Goal: Task Accomplishment & Management: Manage account settings

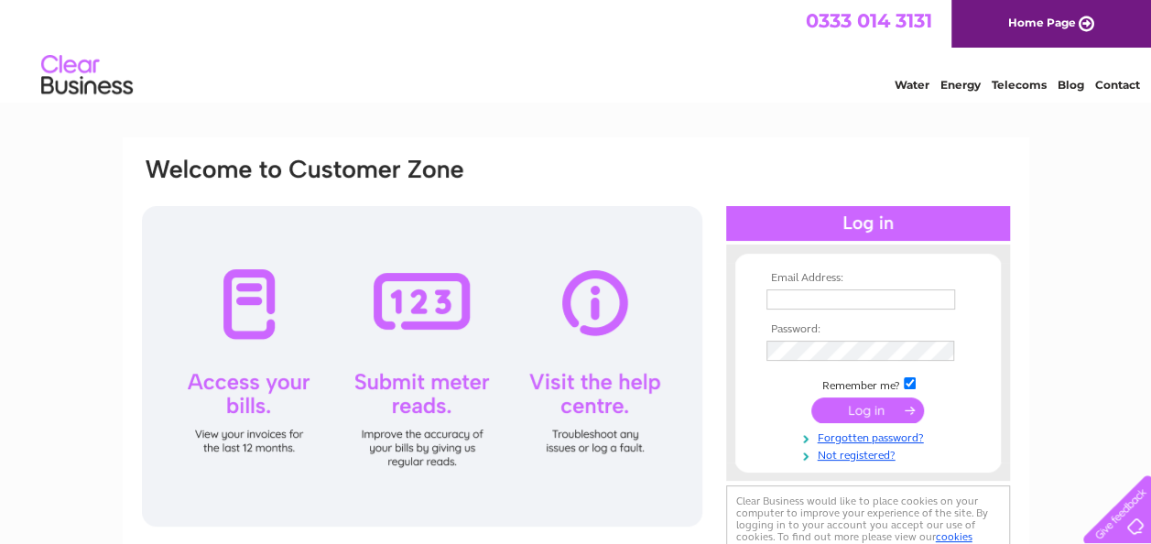
type input "[EMAIL_ADDRESS][DOMAIN_NAME]"
click at [864, 418] on input "submit" at bounding box center [867, 410] width 113 height 26
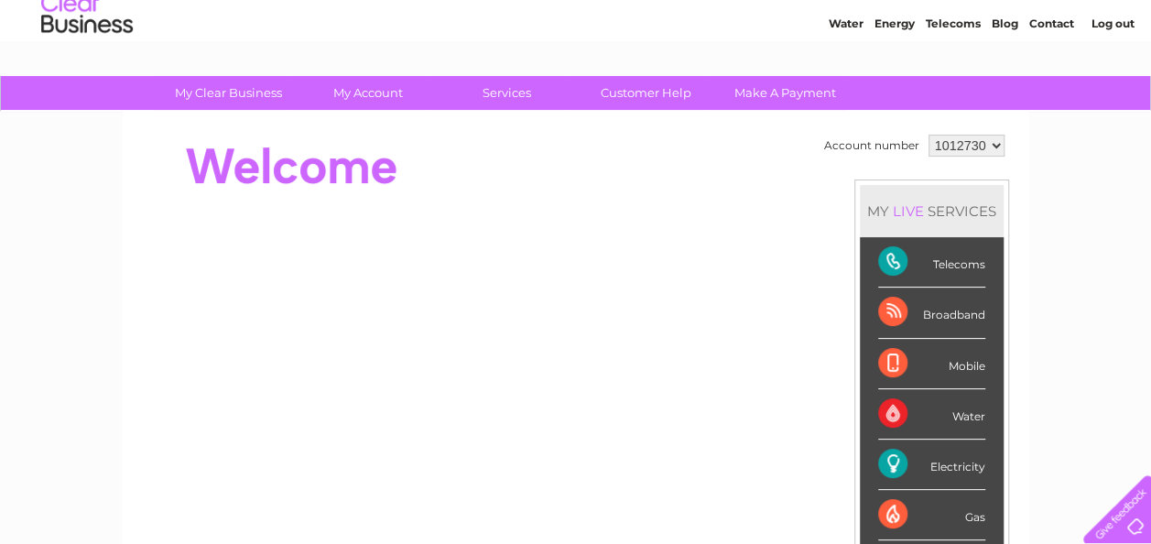
scroll to position [62, 0]
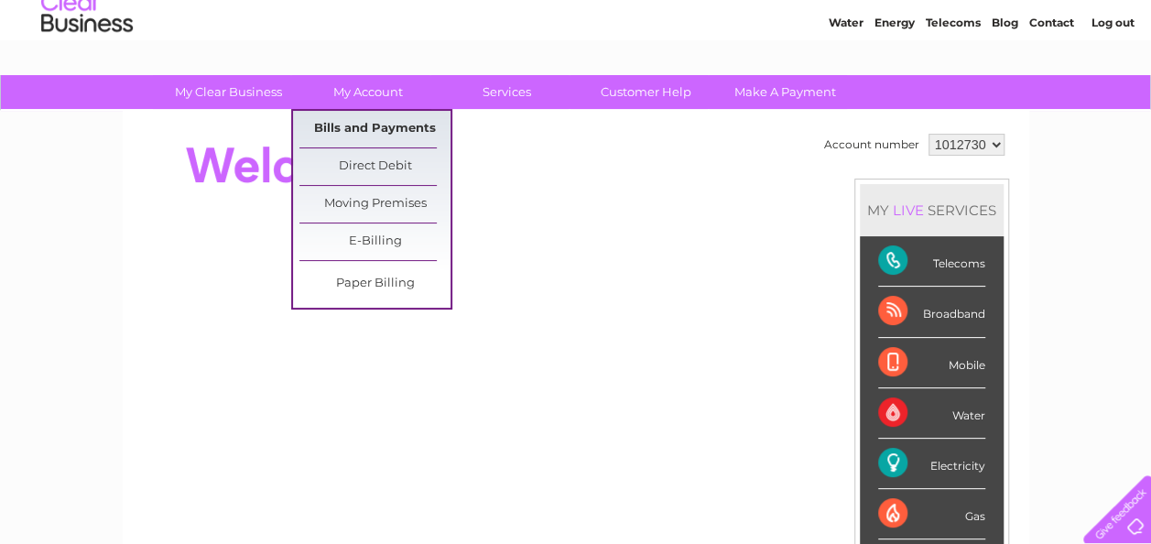
click at [328, 137] on link "Bills and Payments" at bounding box center [374, 129] width 151 height 37
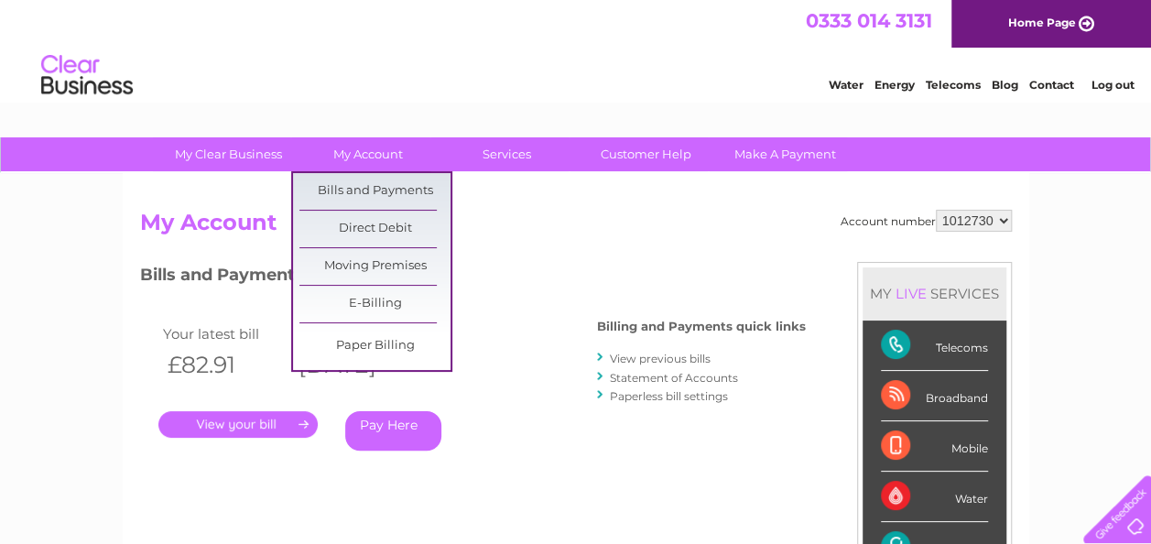
click at [677, 361] on link "View previous bills" at bounding box center [660, 359] width 101 height 14
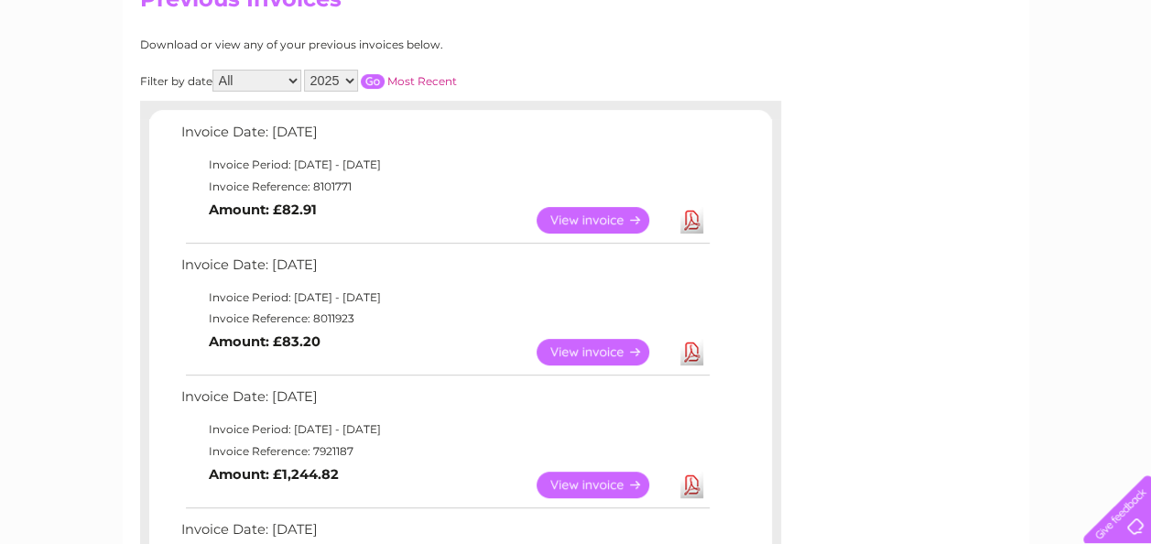
scroll to position [223, 0]
click at [593, 351] on link "View" at bounding box center [604, 352] width 135 height 27
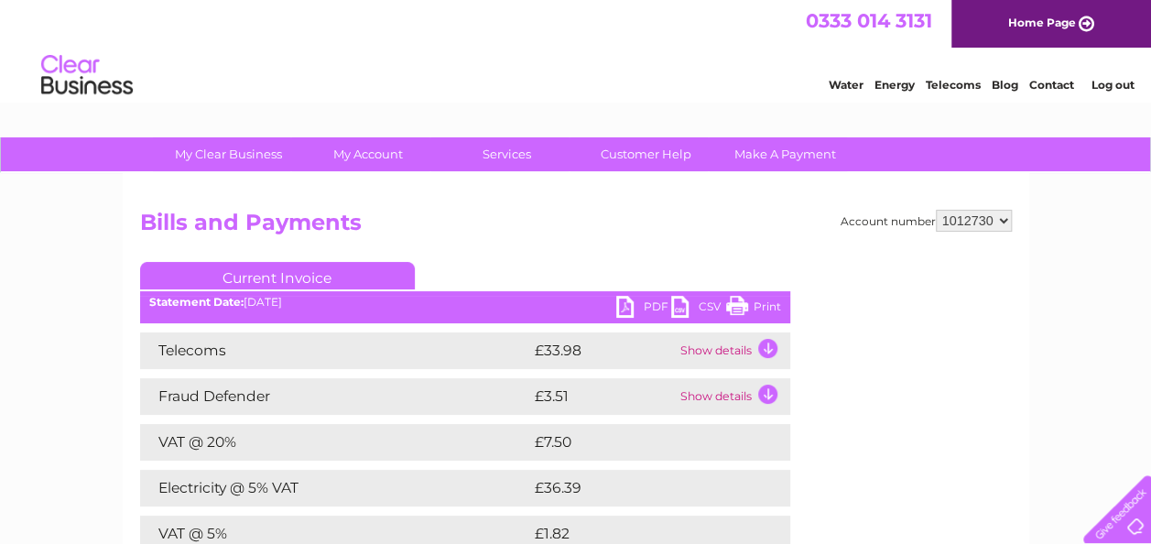
click at [637, 300] on link "PDF" at bounding box center [643, 309] width 55 height 27
